Goal: Task Accomplishment & Management: Manage account settings

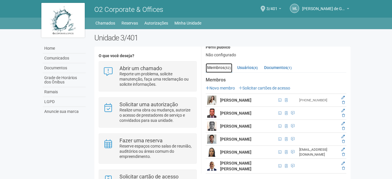
click at [227, 65] on link "Membros (52)" at bounding box center [219, 68] width 27 height 10
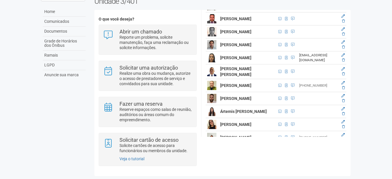
scroll to position [87, 0]
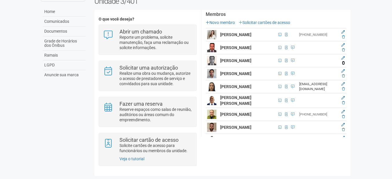
drag, startPoint x: 342, startPoint y: 61, endPoint x: 222, endPoint y: 18, distance: 128.2
click at [342, 61] on icon at bounding box center [343, 62] width 3 height 3
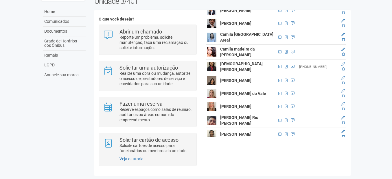
scroll to position [260, 0]
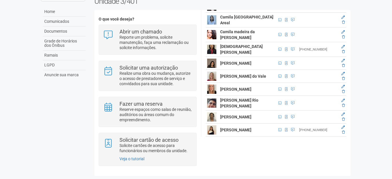
click at [211, 25] on img at bounding box center [211, 19] width 9 height 9
click at [343, 19] on icon at bounding box center [342, 17] width 3 height 3
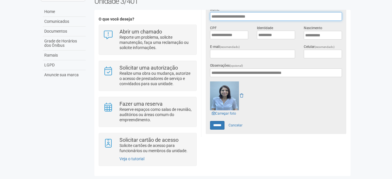
scroll to position [128, 0]
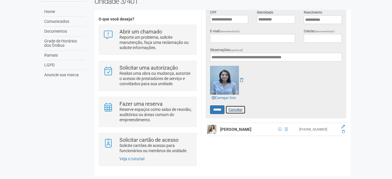
drag, startPoint x: 240, startPoint y: 108, endPoint x: 248, endPoint y: 106, distance: 8.5
click at [240, 109] on link "Cancelar" at bounding box center [235, 110] width 20 height 9
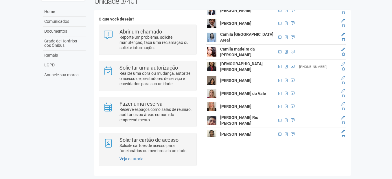
scroll to position [257, 0]
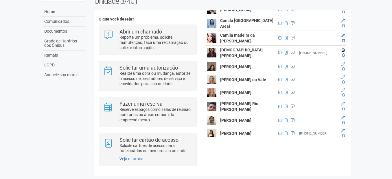
click at [343, 52] on icon at bounding box center [342, 50] width 3 height 3
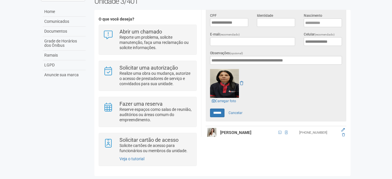
scroll to position [128, 0]
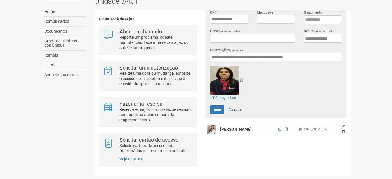
drag, startPoint x: 243, startPoint y: 102, endPoint x: 241, endPoint y: 106, distance: 3.8
click at [243, 103] on form "**********" at bounding box center [276, 52] width 132 height 123
click at [240, 107] on link "Cancelar" at bounding box center [235, 110] width 20 height 9
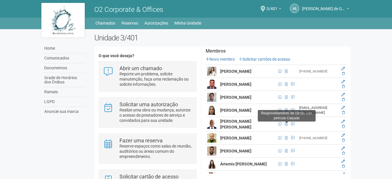
scroll to position [29, 0]
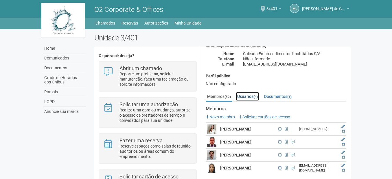
click at [253, 95] on link "Usuários (4)" at bounding box center [247, 96] width 23 height 9
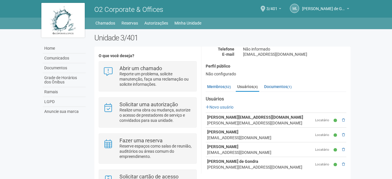
scroll to position [44, 0]
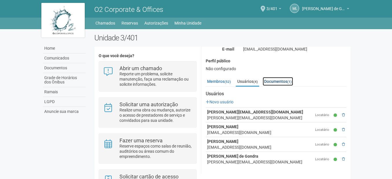
click at [288, 82] on link "Documentos (1)" at bounding box center [278, 81] width 30 height 9
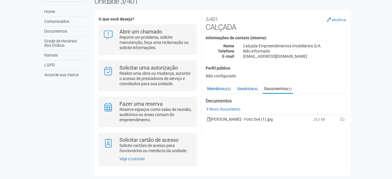
scroll to position [38, 0]
click at [220, 85] on link "Membros (52)" at bounding box center [219, 88] width 27 height 9
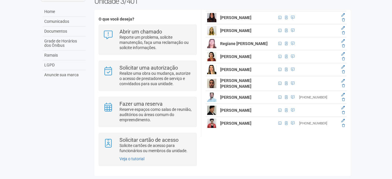
scroll to position [691, 0]
click at [285, 42] on span at bounding box center [286, 43] width 3 height 3
click at [340, 40] on td at bounding box center [342, 43] width 8 height 13
click at [343, 39] on icon at bounding box center [342, 40] width 3 height 3
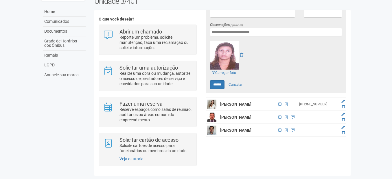
scroll to position [157, 0]
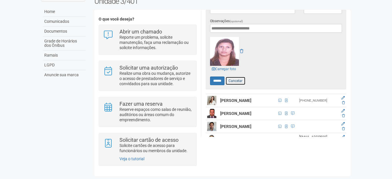
click at [232, 77] on link "Cancelar" at bounding box center [235, 81] width 20 height 9
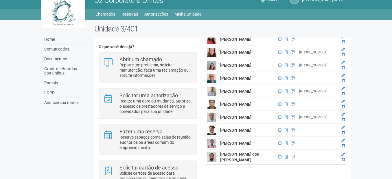
scroll to position [434, 0]
